Goal: Transaction & Acquisition: Purchase product/service

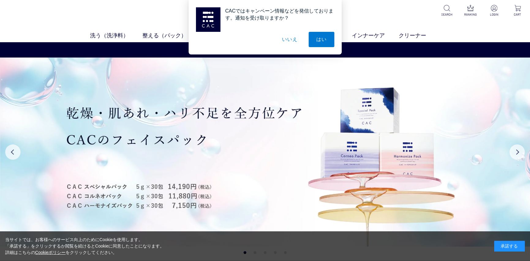
click at [284, 41] on button "いいえ" at bounding box center [289, 39] width 31 height 15
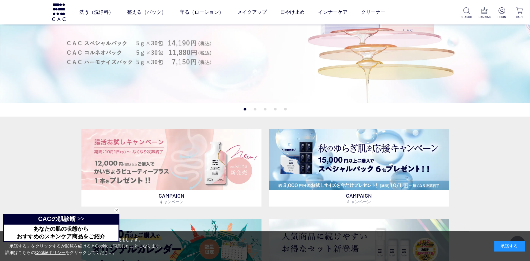
scroll to position [102, 0]
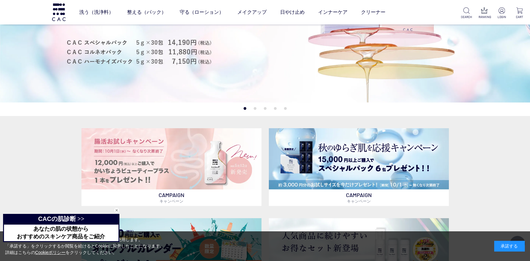
click at [117, 210] on div "閉じる" at bounding box center [117, 211] width 6 height 6
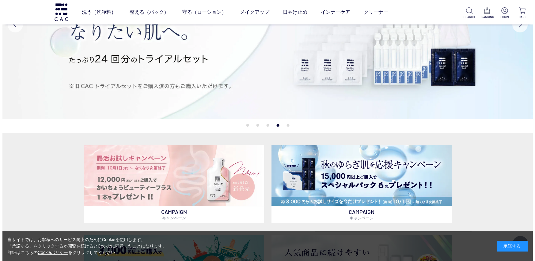
scroll to position [0, 0]
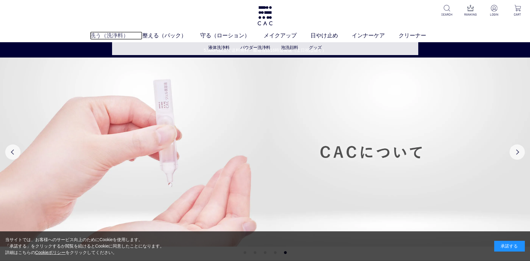
click at [113, 37] on link "洗う（洗浄料）" at bounding box center [116, 36] width 52 height 8
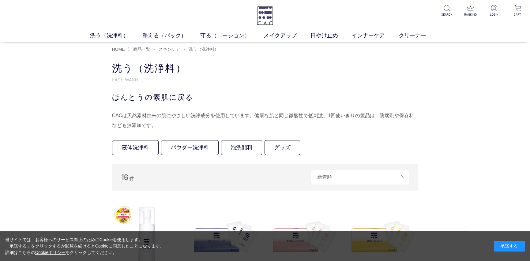
click at [268, 15] on img at bounding box center [265, 15] width 17 height 19
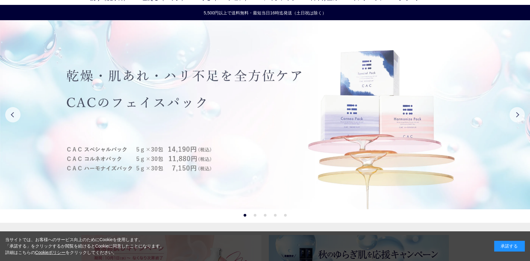
scroll to position [41, 0]
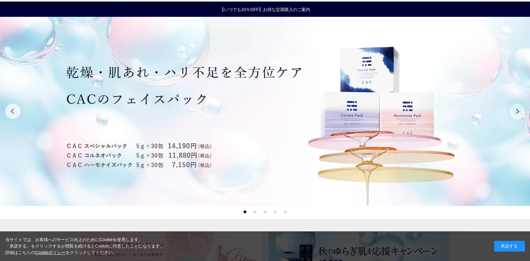
click at [517, 113] on button "Next" at bounding box center [517, 111] width 15 height 15
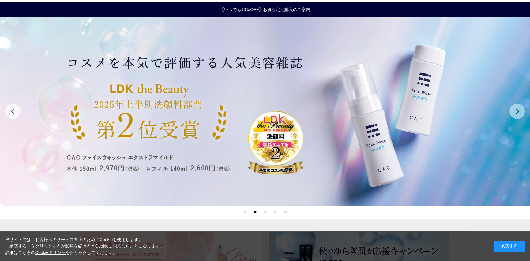
click at [517, 113] on button "Next" at bounding box center [517, 111] width 15 height 15
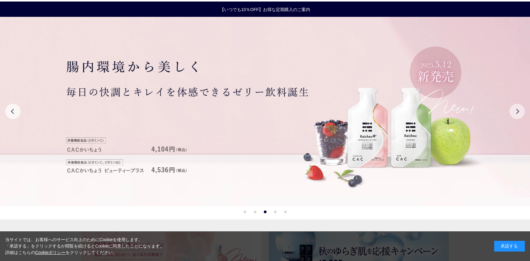
click at [517, 113] on button "Next" at bounding box center [517, 111] width 15 height 15
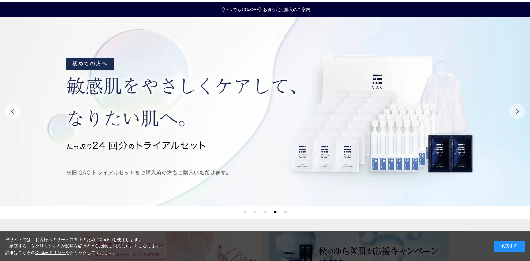
click at [517, 113] on button "Next" at bounding box center [517, 111] width 15 height 15
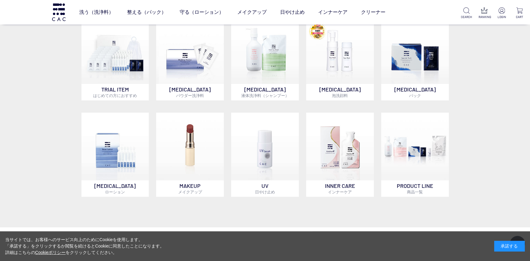
scroll to position [398, 0]
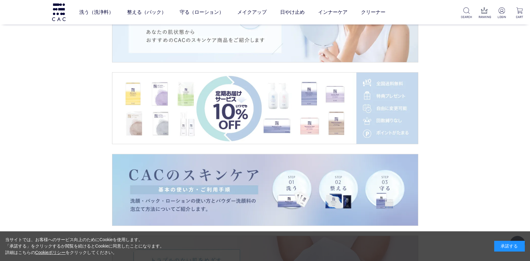
scroll to position [950, 0]
